Goal: Task Accomplishment & Management: Manage account settings

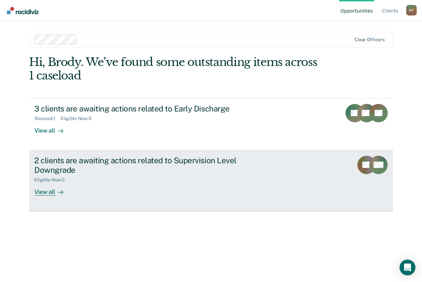
click at [107, 166] on div "2 clients are awaiting actions related to Supervision Level Downgrade" at bounding box center [149, 165] width 231 height 19
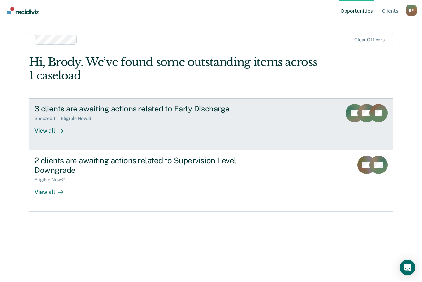
click at [69, 117] on div "Eligible Now : 3" at bounding box center [79, 119] width 36 height 6
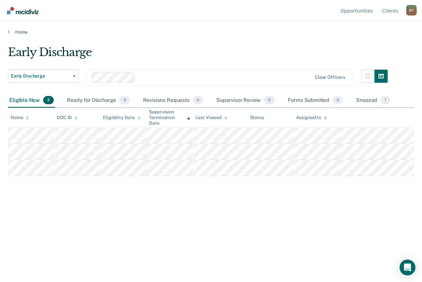
drag, startPoint x: 23, startPoint y: 1, endPoint x: 122, endPoint y: 43, distance: 108.3
click at [122, 43] on main "Early Discharge Early Discharge Early Discharge Supervision Level Downgrade Cle…" at bounding box center [211, 157] width 422 height 245
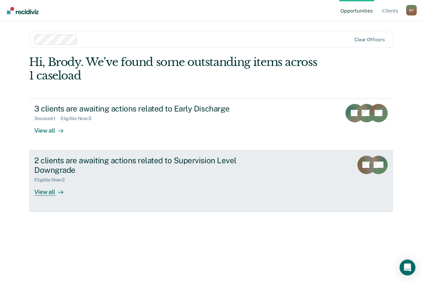
click at [96, 166] on div "2 clients are awaiting actions related to Supervision Level Downgrade" at bounding box center [149, 165] width 231 height 19
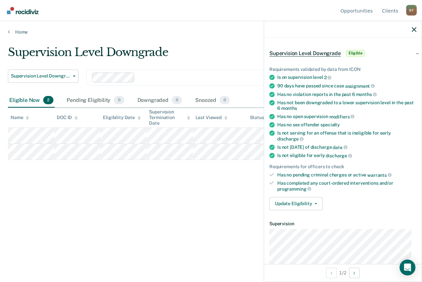
scroll to position [33, 0]
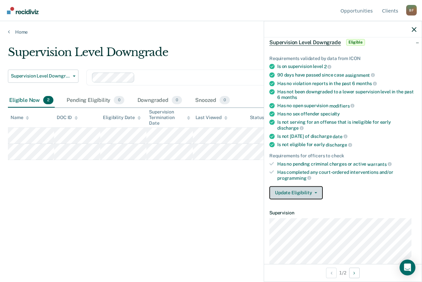
click at [316, 191] on button "Update Eligibility" at bounding box center [295, 192] width 53 height 13
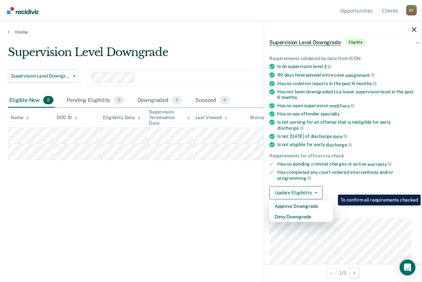
click at [203, 178] on div "Supervision Level Downgrade Supervision Level Downgrade Early Discharge Supervi…" at bounding box center [211, 138] width 406 height 187
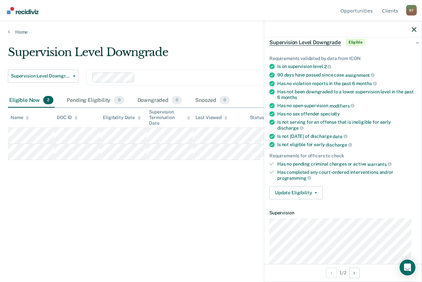
click at [233, 25] on div "Home" at bounding box center [211, 28] width 422 height 14
click at [412, 32] on div at bounding box center [343, 29] width 158 height 16
click at [413, 31] on icon "button" at bounding box center [414, 29] width 5 height 5
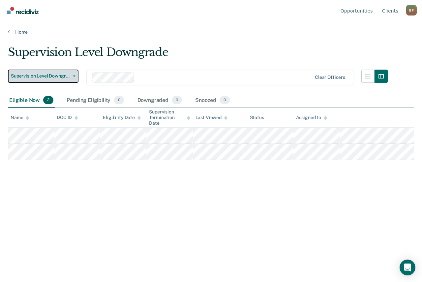
click at [64, 76] on span "Supervision Level Downgrade" at bounding box center [40, 76] width 59 height 6
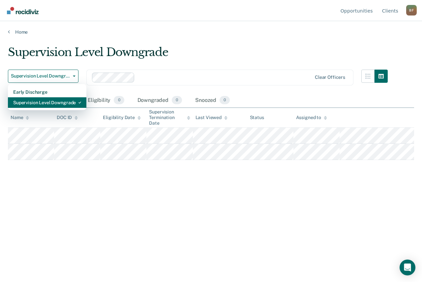
click at [48, 101] on div "Supervision Level Downgrade" at bounding box center [47, 102] width 68 height 11
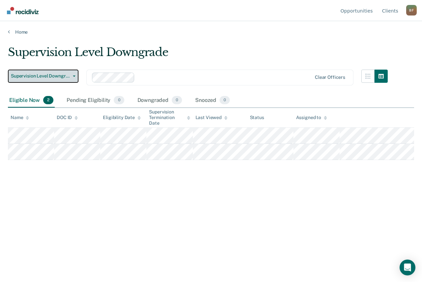
click at [52, 71] on button "Supervision Level Downgrade" at bounding box center [43, 76] width 71 height 13
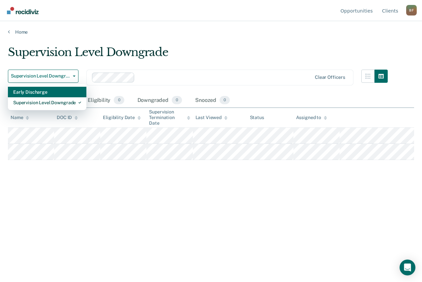
click at [48, 87] on div "Early Discharge" at bounding box center [47, 92] width 68 height 11
